Goal: Task Accomplishment & Management: Complete application form

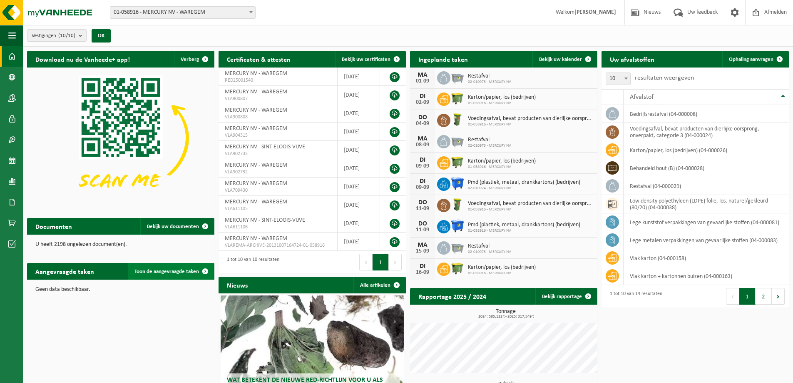
click at [178, 269] on span "Toon de aangevraagde taken" at bounding box center [167, 271] width 65 height 5
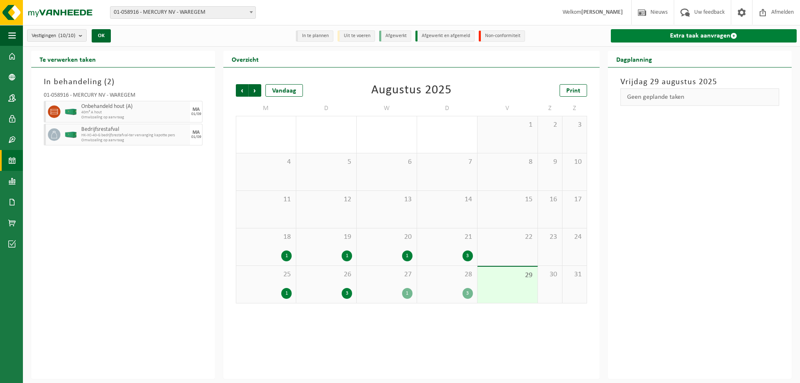
click at [731, 32] on span at bounding box center [733, 35] width 7 height 7
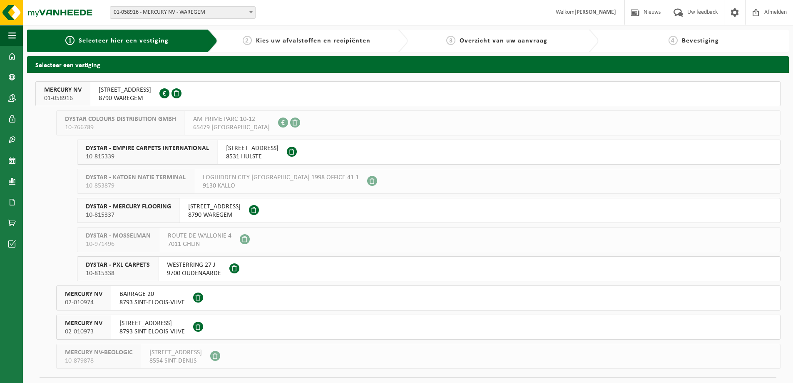
click at [144, 95] on span "8790 WAREGEM" at bounding box center [125, 98] width 52 height 8
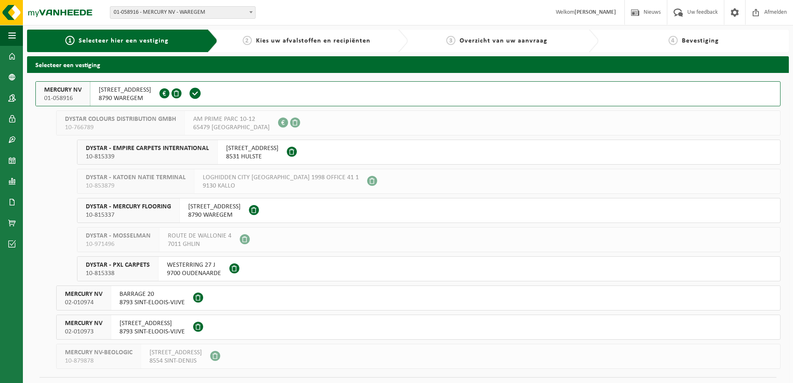
click at [144, 95] on span "8790 WAREGEM" at bounding box center [125, 98] width 52 height 8
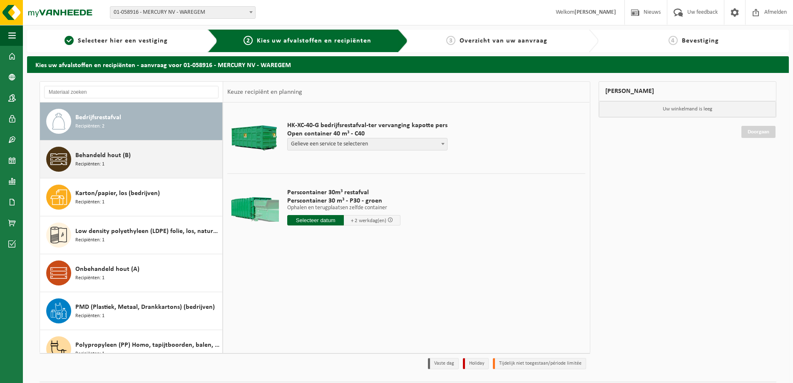
click at [91, 152] on span "Behandeld hout (B)" at bounding box center [102, 155] width 55 height 10
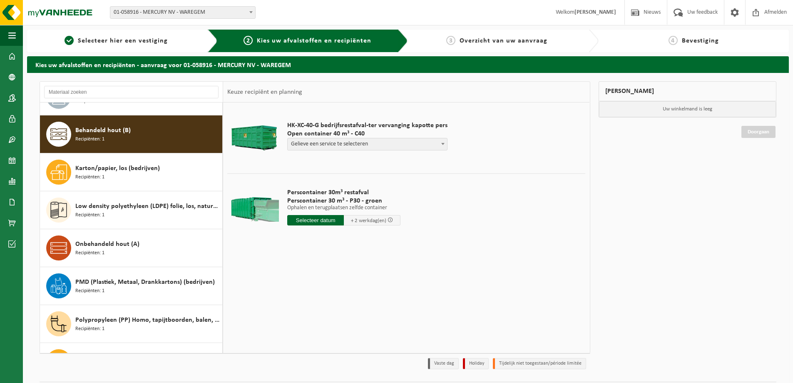
scroll to position [38, 0]
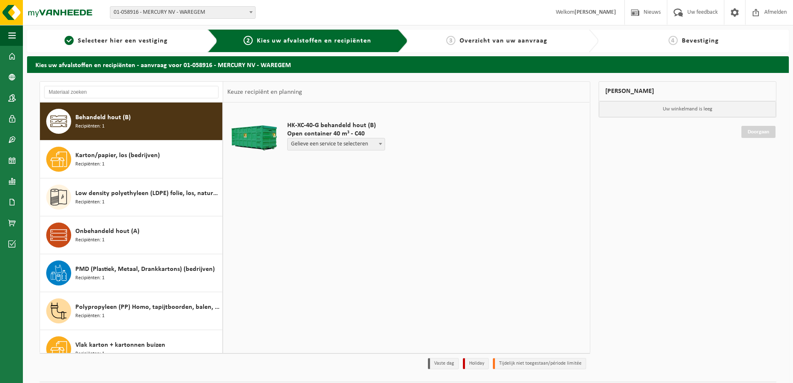
click at [311, 140] on span "Gelieve een service te selecteren" at bounding box center [336, 144] width 97 height 12
select select "P2PL-VEL-076401_HK-XC-40-GN-00_04-000028_46"
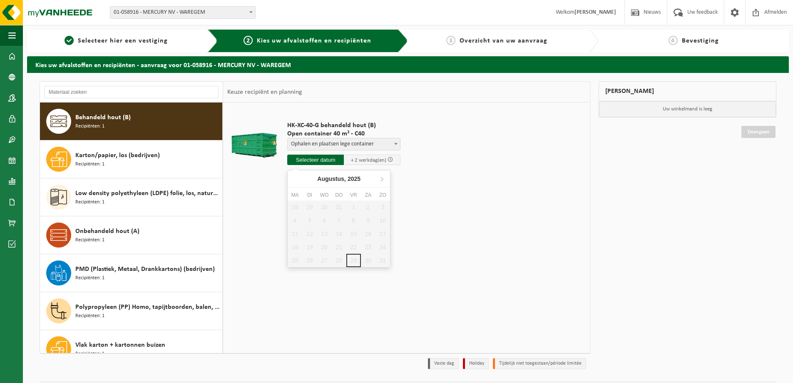
click at [315, 161] on input "text" at bounding box center [315, 160] width 57 height 10
click at [383, 179] on icon at bounding box center [382, 179] width 2 height 4
click at [296, 207] on div "1" at bounding box center [295, 206] width 15 height 13
type input "Van 2025-09-01"
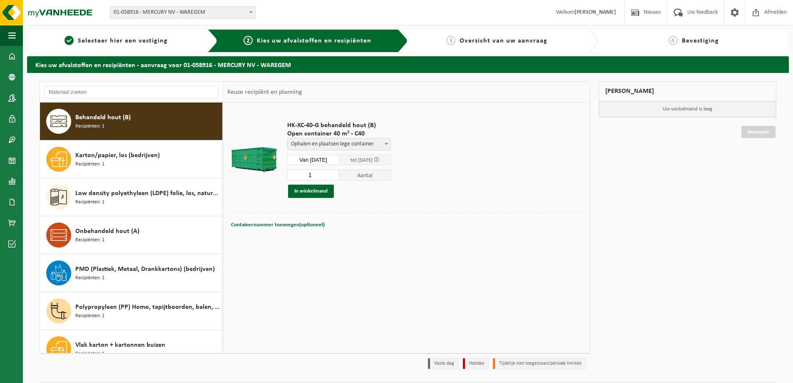
click at [315, 182] on div "1 Aantal In winkelmand" at bounding box center [339, 183] width 104 height 29
click at [315, 189] on button "In winkelmand" at bounding box center [311, 191] width 46 height 13
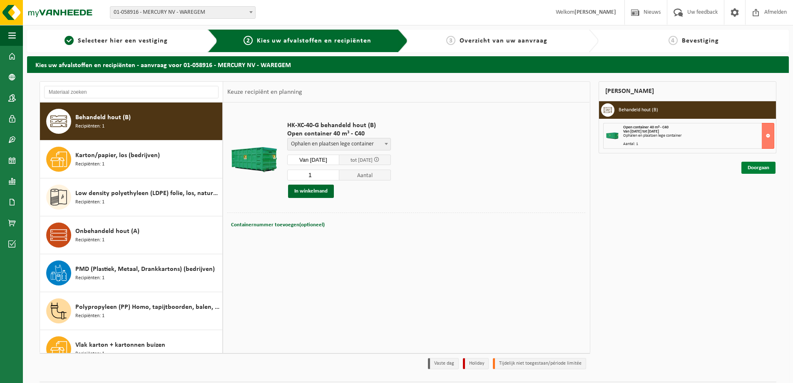
click at [761, 171] on link "Doorgaan" at bounding box center [759, 168] width 34 height 12
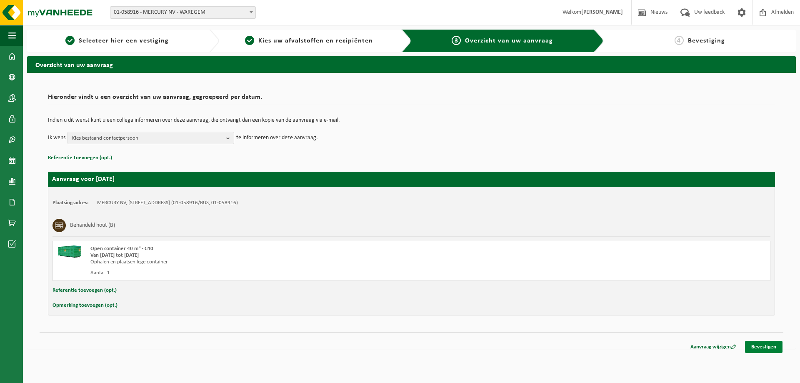
click at [779, 347] on link "Bevestigen" at bounding box center [763, 347] width 37 height 12
